Goal: Check status

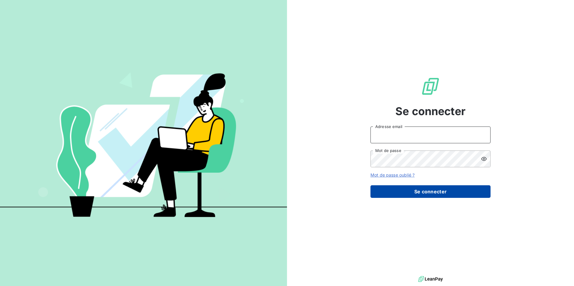
type input "[EMAIL_ADDRESS][DOMAIN_NAME]"
click at [469, 192] on button "Se connecter" at bounding box center [431, 192] width 120 height 13
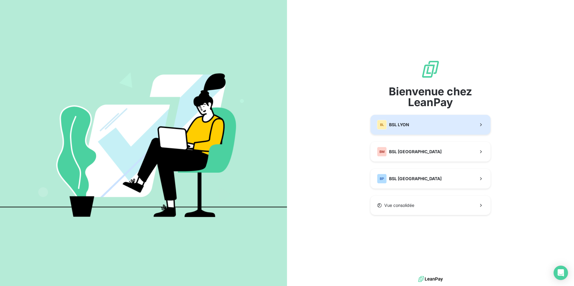
click at [397, 126] on span "BSL LYON" at bounding box center [399, 125] width 20 height 6
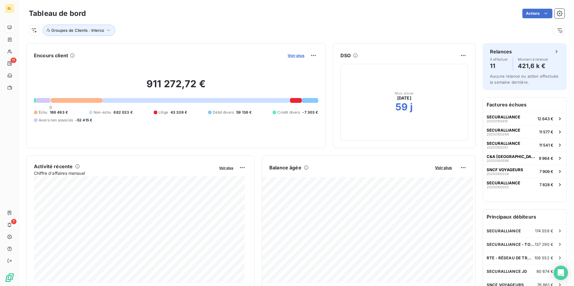
click at [294, 57] on span "Voir plus" at bounding box center [296, 55] width 17 height 5
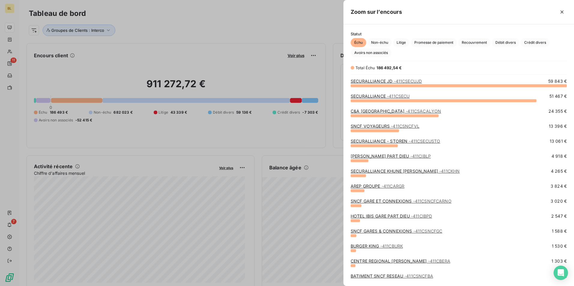
click at [53, 16] on div at bounding box center [287, 143] width 574 height 286
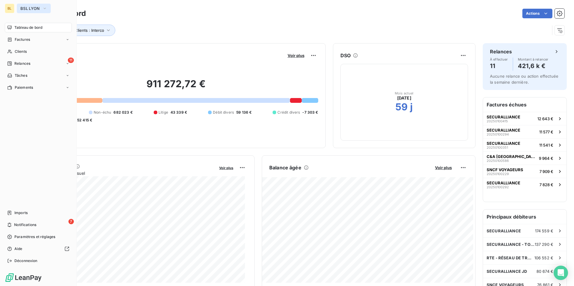
click at [37, 8] on span "BSL LYON" at bounding box center [30, 8] width 20 height 5
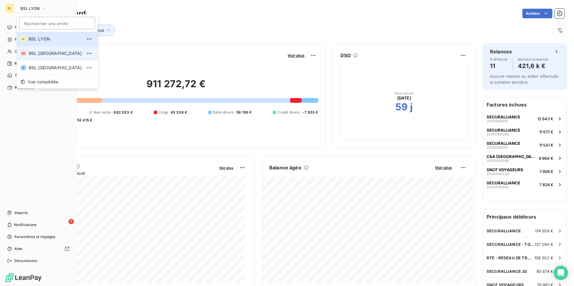
click at [36, 51] on span "BSL [GEOGRAPHIC_DATA]" at bounding box center [55, 53] width 53 height 6
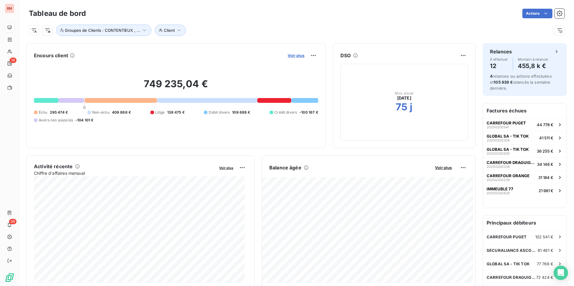
click at [295, 56] on span "Voir plus" at bounding box center [296, 55] width 17 height 5
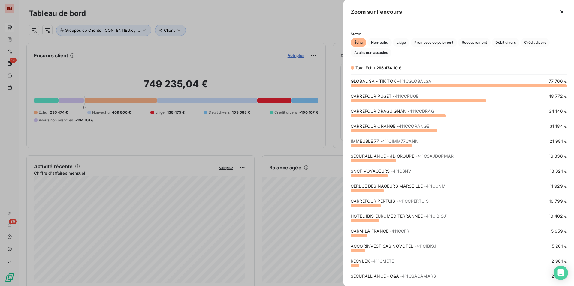
scroll to position [196, 226]
click at [83, 17] on div at bounding box center [287, 143] width 574 height 286
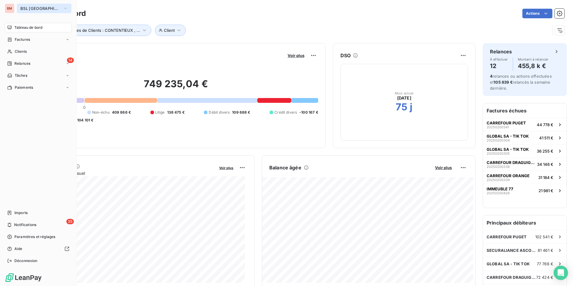
click at [61, 11] on button "BSL [GEOGRAPHIC_DATA]" at bounding box center [44, 9] width 55 height 10
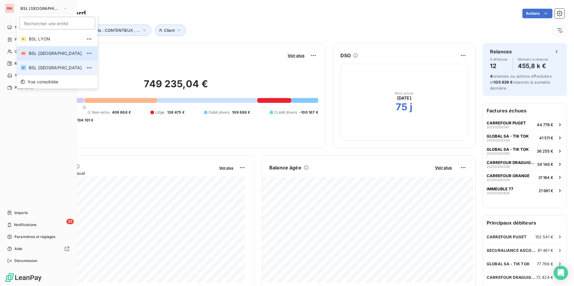
click at [42, 71] on li "BP BSL [GEOGRAPHIC_DATA]" at bounding box center [57, 68] width 81 height 14
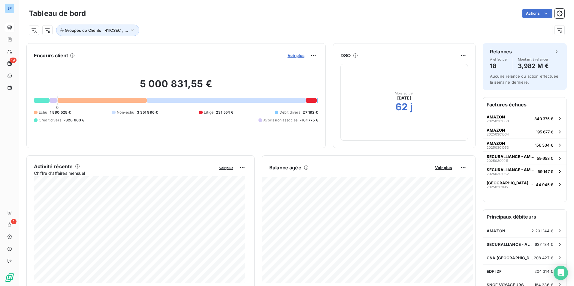
click at [290, 56] on span "Voir plus" at bounding box center [296, 55] width 17 height 5
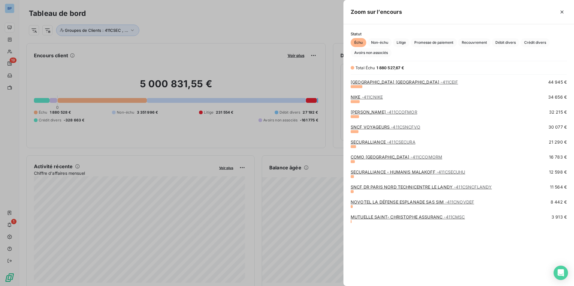
scroll to position [0, 0]
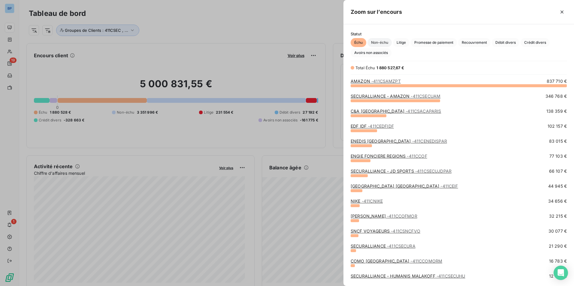
click at [381, 43] on span "Non-échu" at bounding box center [380, 42] width 24 height 9
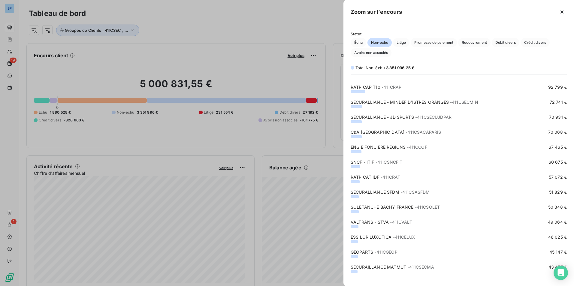
scroll to position [60, 0]
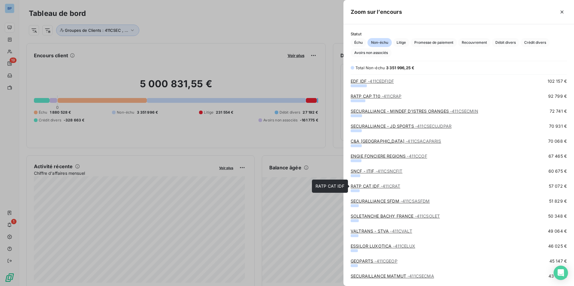
click at [383, 184] on span "- 411CRAT" at bounding box center [391, 186] width 20 height 5
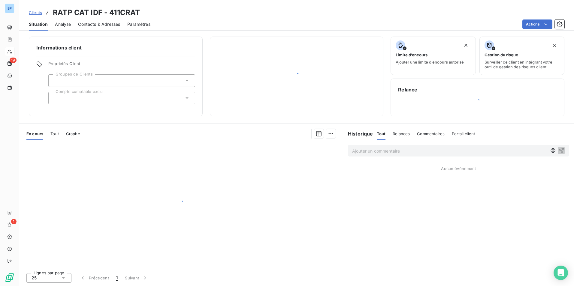
click at [383, 184] on div "Ajouter un commentaire ﻿ Aucun évènement" at bounding box center [458, 213] width 231 height 146
